Goal: Task Accomplishment & Management: Manage account settings

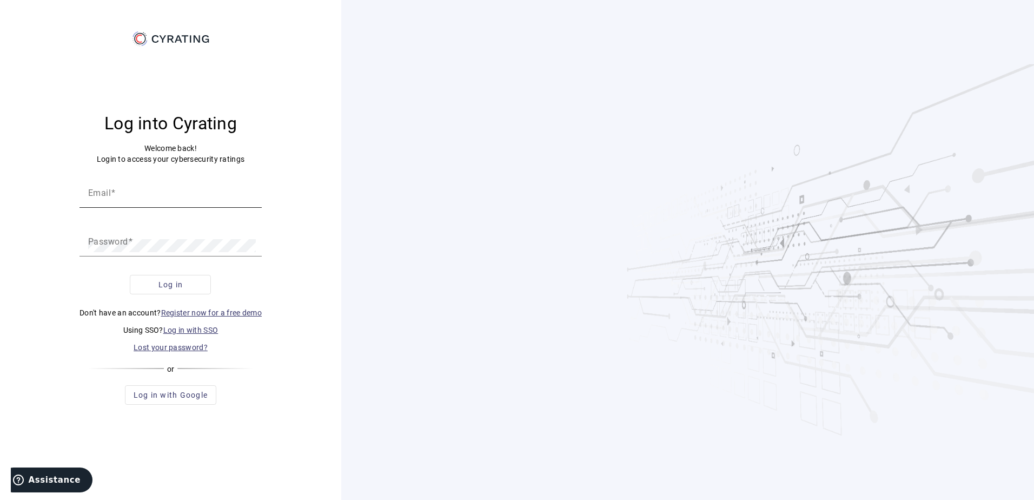
click at [146, 197] on input "Email" at bounding box center [170, 196] width 165 height 13
type input "[EMAIL_ADDRESS][PERSON_NAME]"
click at [158, 285] on span "Log in" at bounding box center [170, 284] width 25 height 11
click at [51, 245] on div "Log into Cyrating Welcome back! Login to access your cybersecurity ratings Emai…" at bounding box center [170, 259] width 315 height 422
click at [130, 275] on button "Log in" at bounding box center [170, 284] width 81 height 19
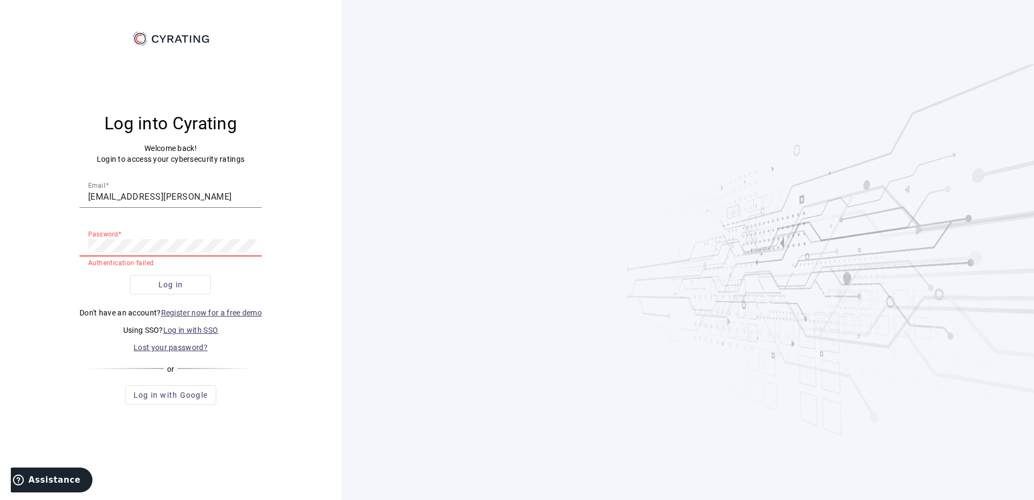
click at [33, 254] on div "Log into Cyrating Welcome back! Login to access your cybersecurity ratings Emai…" at bounding box center [170, 259] width 315 height 422
click at [130, 275] on button "Log in" at bounding box center [170, 284] width 81 height 19
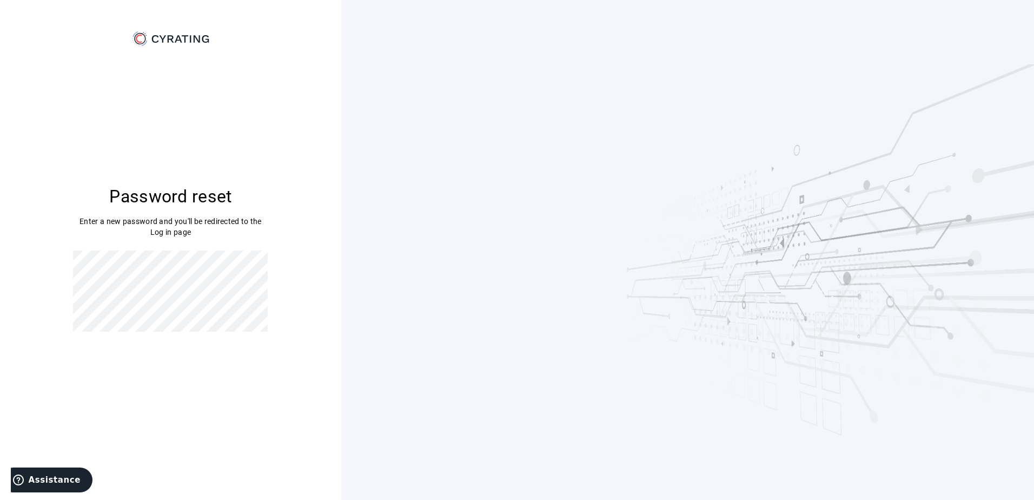
click at [31, 267] on div "Password reset Enter a new password and you'll be redirected to the Log in page" at bounding box center [170, 259] width 315 height 422
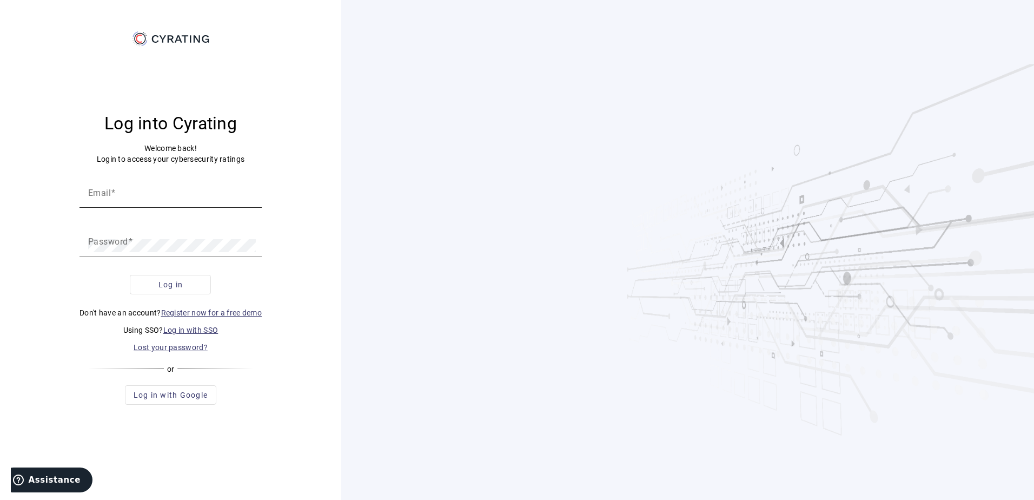
click at [162, 193] on input "Email" at bounding box center [170, 196] width 165 height 13
click at [142, 192] on input "Email" at bounding box center [170, 196] width 165 height 13
type input "[EMAIL_ADDRESS][PERSON_NAME][DOMAIN_NAME]"
click at [176, 284] on span "Log in" at bounding box center [170, 284] width 25 height 11
